Goal: Transaction & Acquisition: Purchase product/service

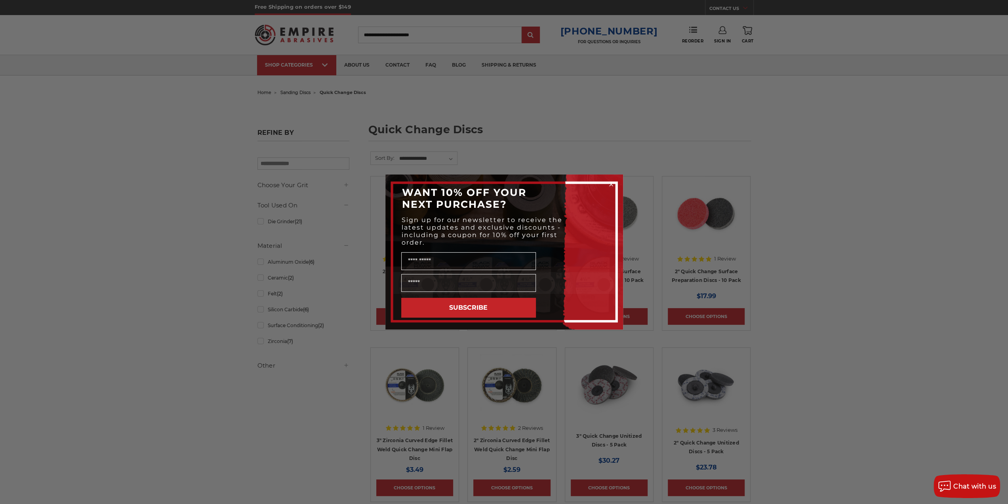
click at [609, 185] on circle "Close dialog" at bounding box center [611, 185] width 8 height 8
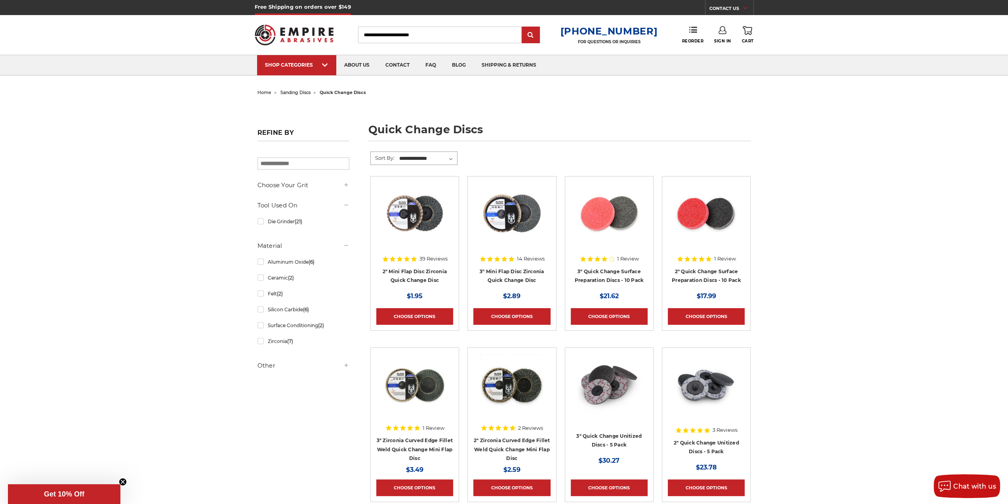
click at [447, 155] on select "**********" at bounding box center [427, 159] width 59 height 12
click at [547, 140] on h1 "quick change discs" at bounding box center [560, 132] width 383 height 17
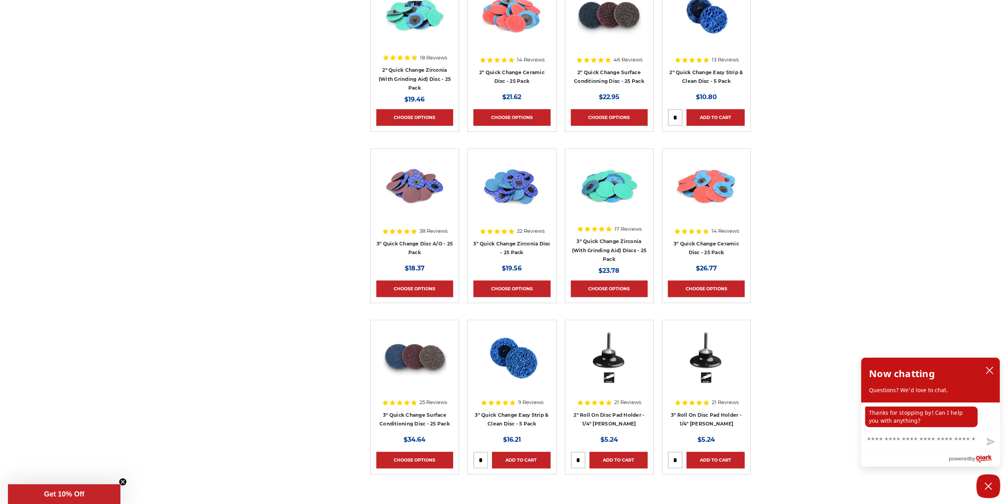
scroll to position [713, 0]
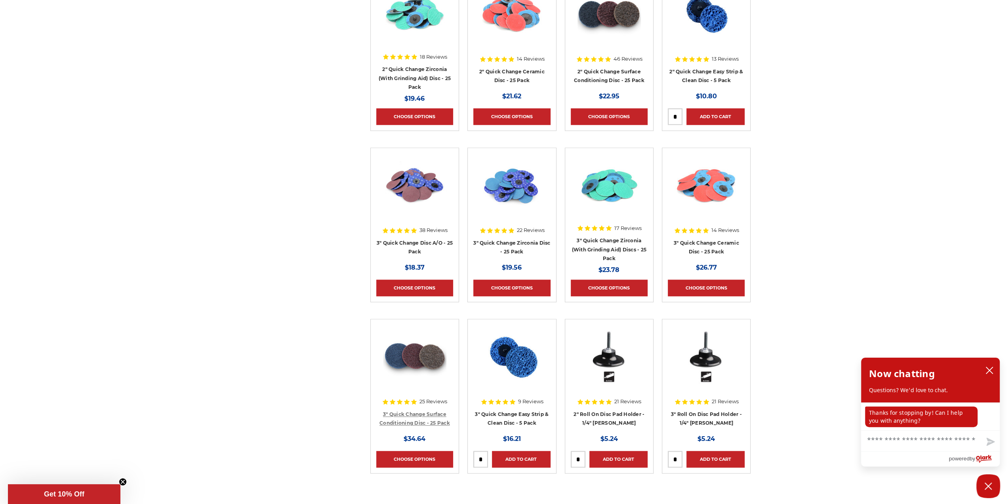
click at [410, 418] on link "3" Quick Change Surface Conditioning Disc - 25 Pack" at bounding box center [415, 418] width 71 height 15
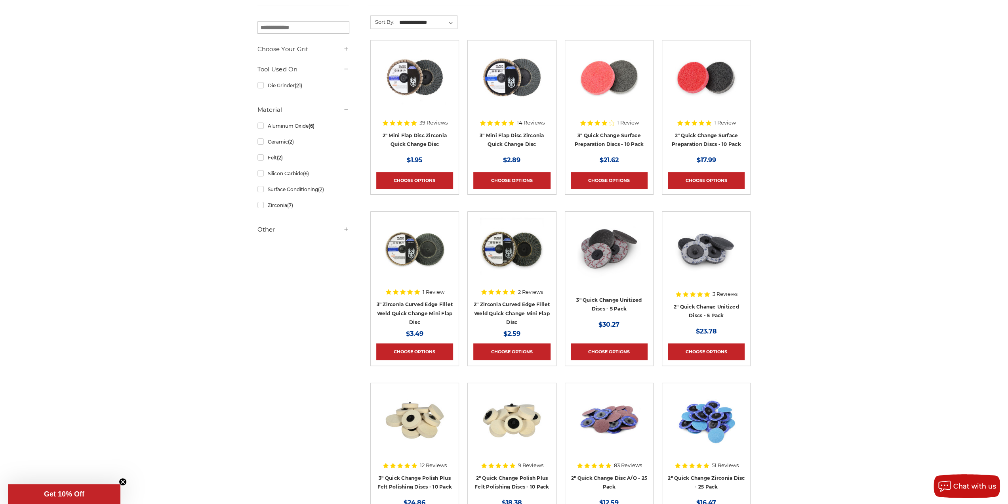
scroll to position [119, 0]
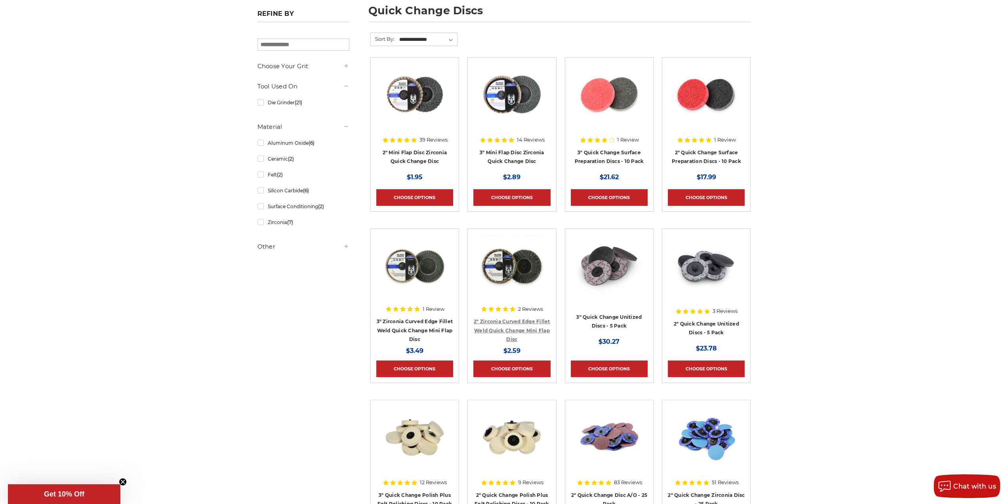
click at [508, 322] on link "2" Zirconia Curved Edge Fillet Weld Quick Change Mini Flap Disc" at bounding box center [512, 330] width 76 height 24
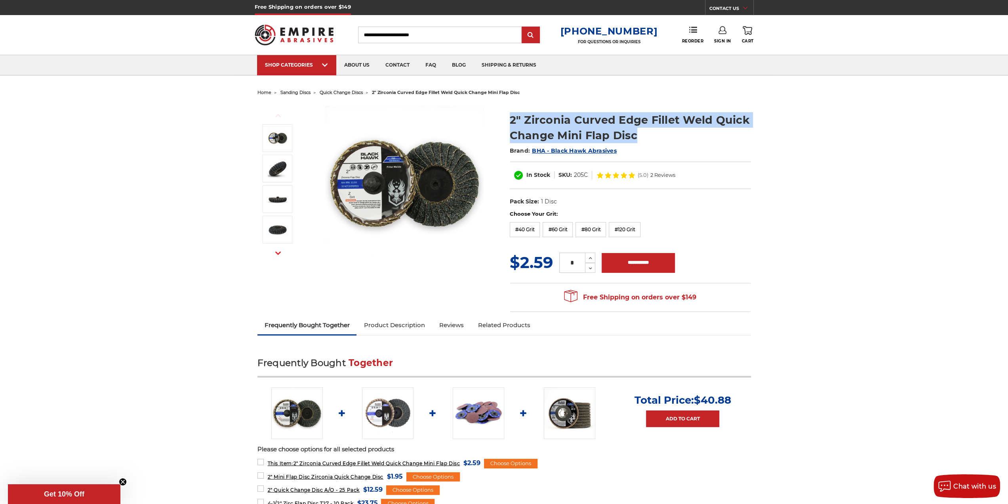
drag, startPoint x: 640, startPoint y: 137, endPoint x: 502, endPoint y: 121, distance: 138.9
click at [502, 121] on div "Previous Next" at bounding box center [504, 207] width 505 height 218
copy div "2" Zirconia Curved Edge Fillet Weld Quick Change Mini Flap Disc"
